Goal: Transaction & Acquisition: Purchase product/service

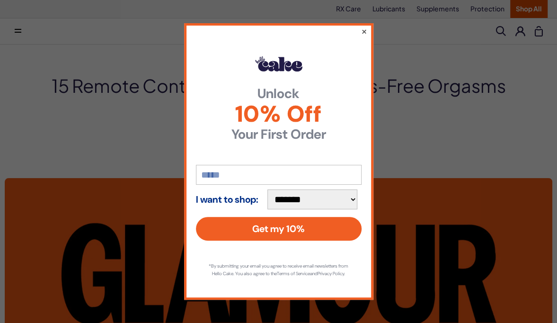
click at [367, 26] on button "×" at bounding box center [364, 31] width 6 height 11
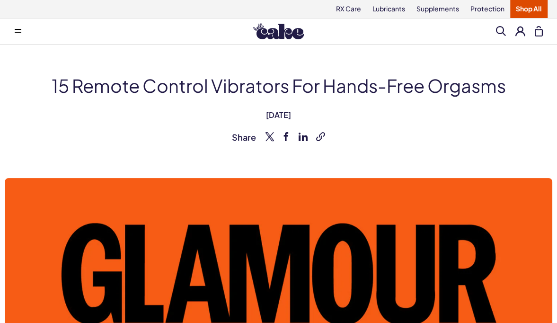
click at [21, 29] on icon at bounding box center [18, 29] width 7 height 1
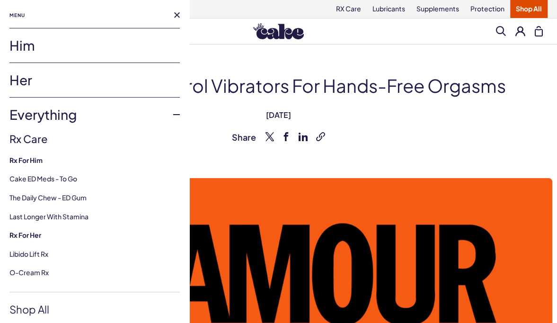
click at [20, 86] on link "Her" at bounding box center [94, 80] width 170 height 34
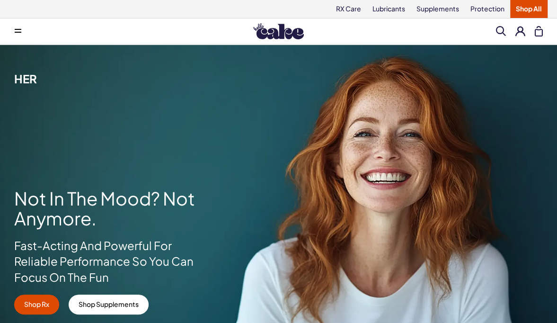
click at [18, 34] on button at bounding box center [18, 31] width 19 height 19
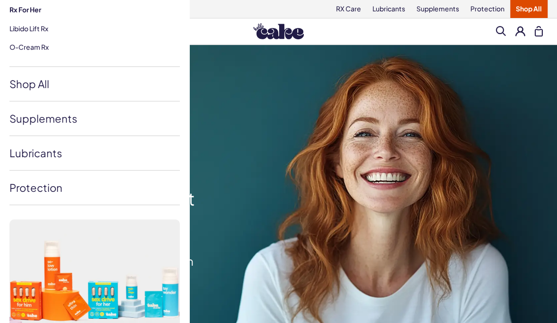
scroll to position [227, 0]
